Goal: Task Accomplishment & Management: Use online tool/utility

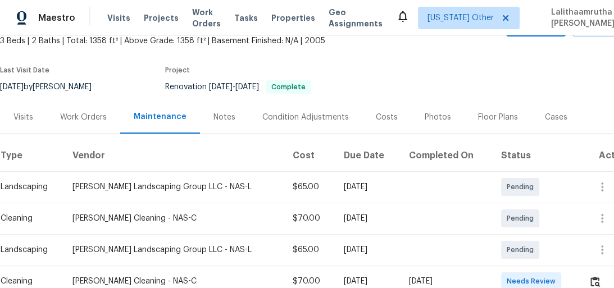
scroll to position [180, 0]
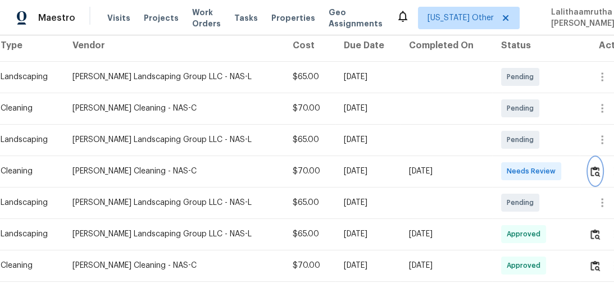
click at [594, 173] on img "button" at bounding box center [596, 171] width 10 height 11
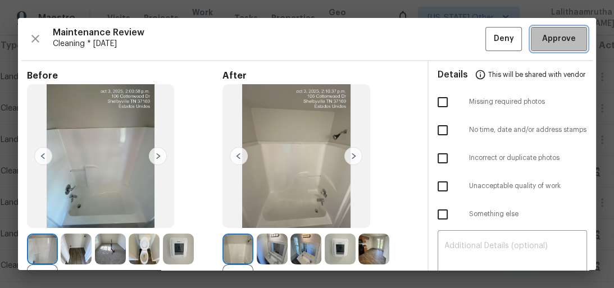
click at [564, 37] on span "Approve" at bounding box center [559, 39] width 34 height 14
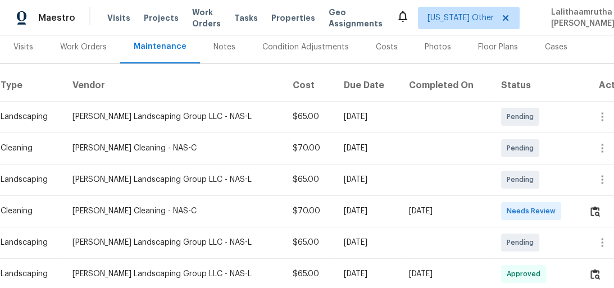
scroll to position [225, 0]
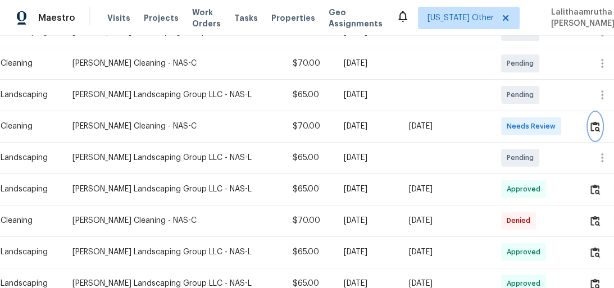
click at [593, 125] on img "button" at bounding box center [596, 126] width 10 height 11
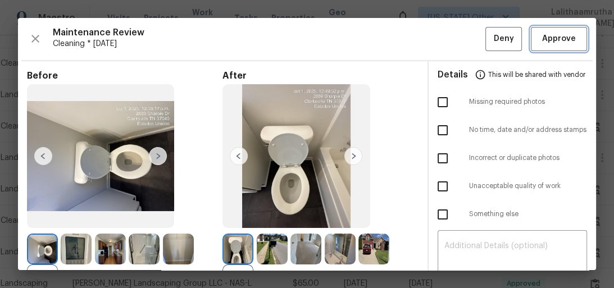
click at [562, 40] on span "Approve" at bounding box center [559, 39] width 34 height 14
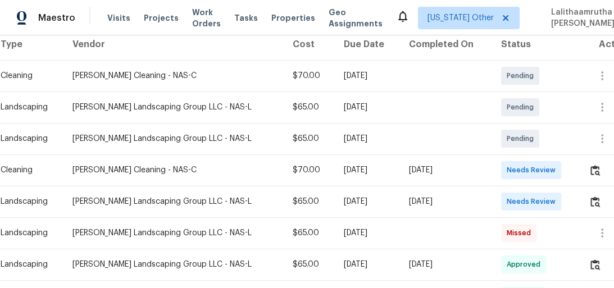
scroll to position [225, 0]
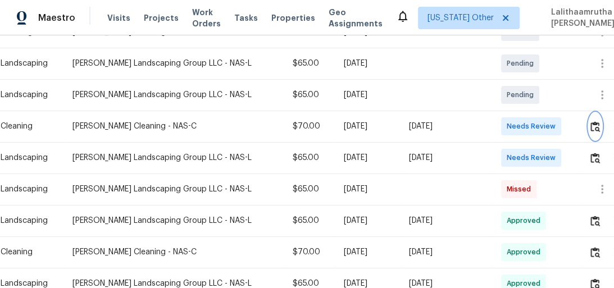
click at [592, 128] on img "button" at bounding box center [596, 126] width 10 height 11
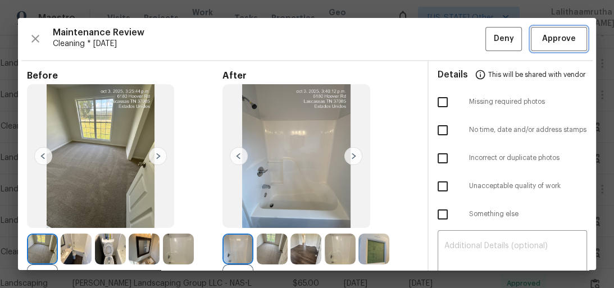
click at [562, 36] on span "Approve" at bounding box center [559, 39] width 34 height 14
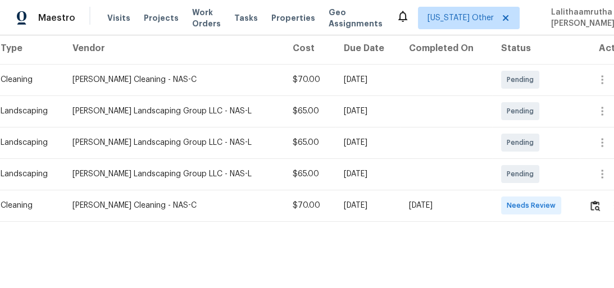
scroll to position [184, 0]
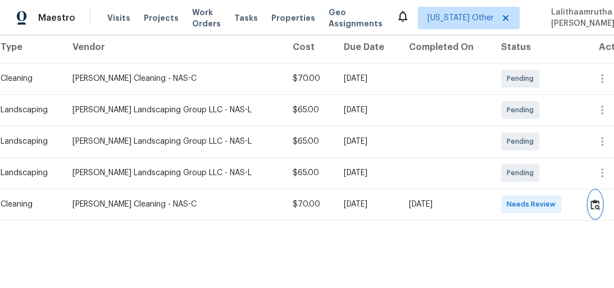
click at [594, 199] on img "button" at bounding box center [596, 204] width 10 height 11
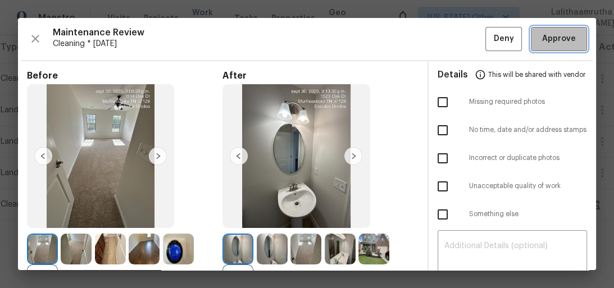
click at [560, 32] on span "Approve" at bounding box center [559, 39] width 34 height 14
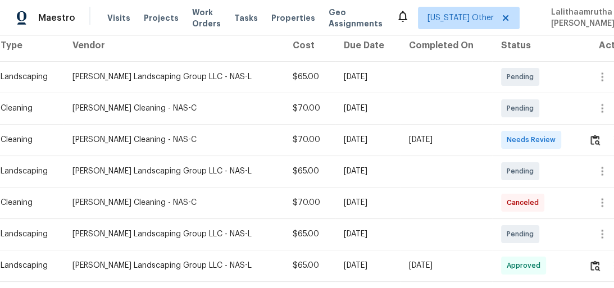
scroll to position [225, 0]
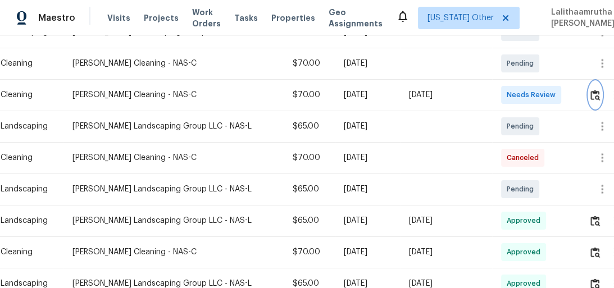
click at [591, 97] on img "button" at bounding box center [596, 95] width 10 height 11
click at [593, 97] on img "button" at bounding box center [596, 95] width 10 height 11
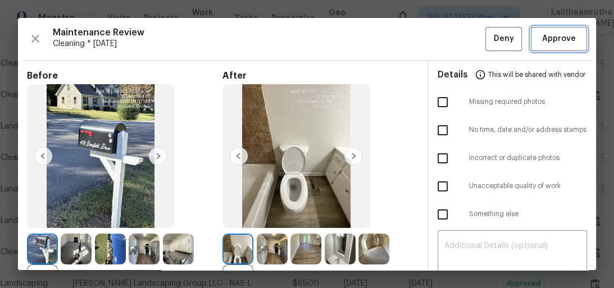
click at [557, 42] on span "Approve" at bounding box center [559, 39] width 34 height 14
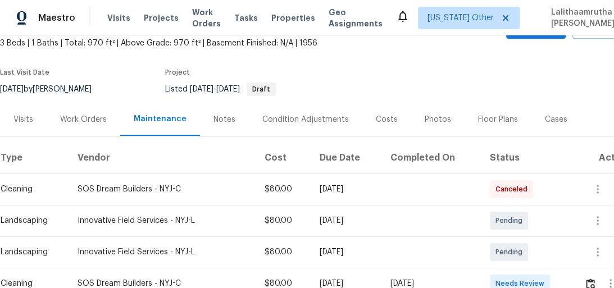
scroll to position [135, 0]
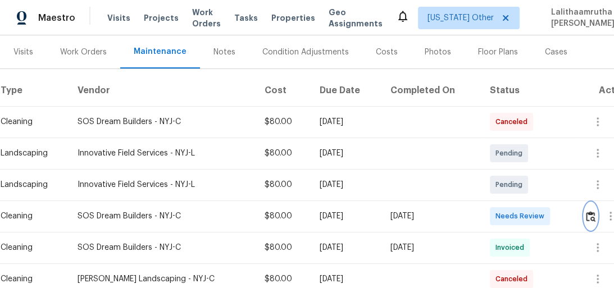
click at [593, 216] on img "button" at bounding box center [591, 216] width 10 height 11
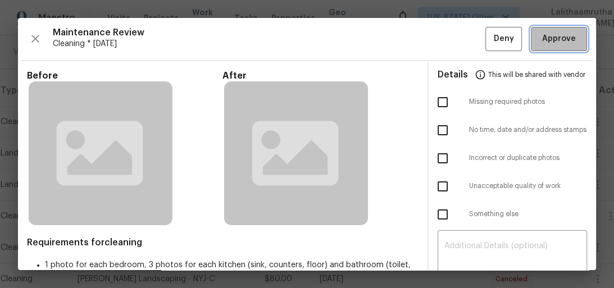
click at [554, 32] on span "Approve" at bounding box center [559, 39] width 34 height 14
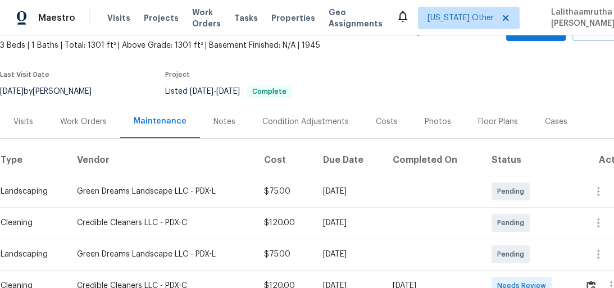
scroll to position [162, 0]
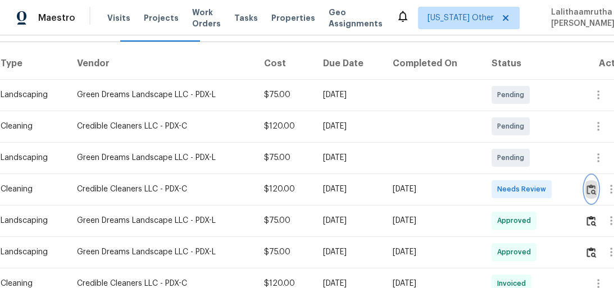
click at [591, 183] on button "button" at bounding box center [591, 189] width 13 height 27
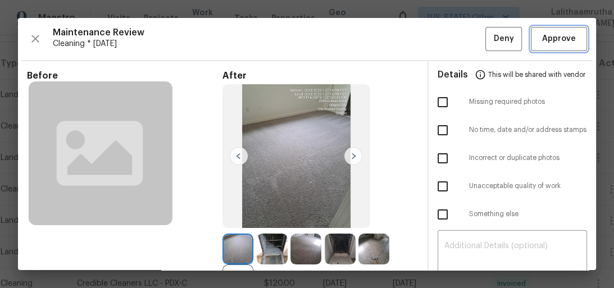
click at [561, 36] on span "Approve" at bounding box center [559, 39] width 34 height 14
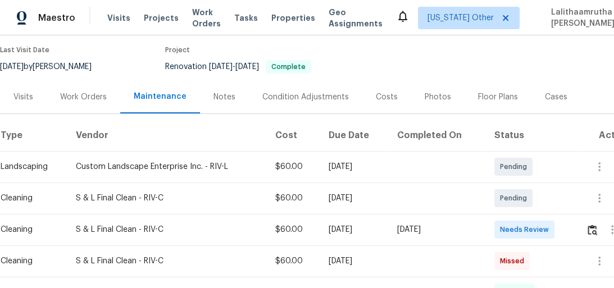
scroll to position [135, 0]
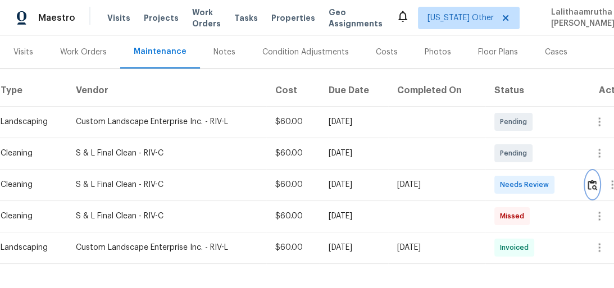
click at [595, 180] on img "button" at bounding box center [593, 185] width 10 height 11
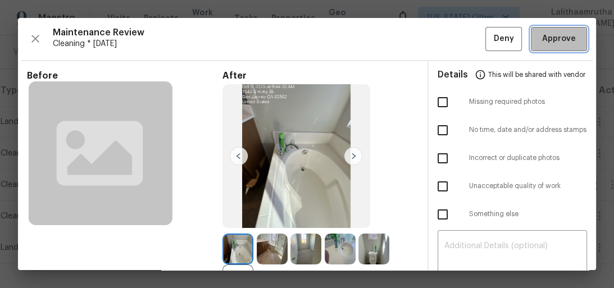
click at [564, 34] on span "Approve" at bounding box center [559, 39] width 34 height 14
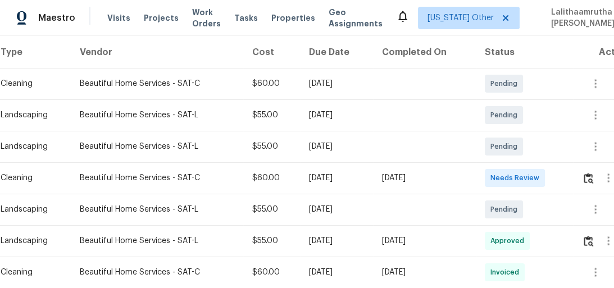
scroll to position [225, 0]
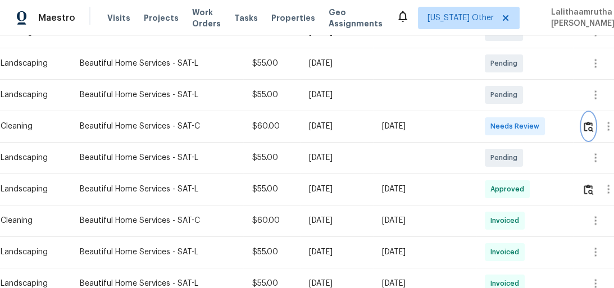
click at [593, 128] on img "button" at bounding box center [589, 126] width 10 height 11
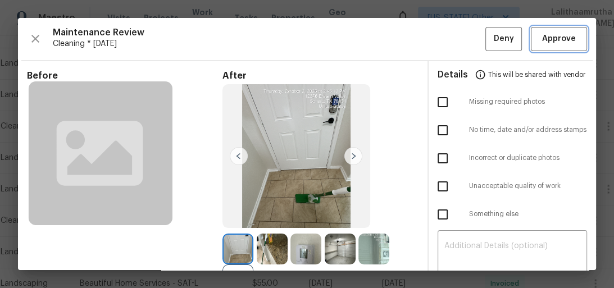
click at [553, 34] on span "Approve" at bounding box center [559, 39] width 34 height 14
